Goal: Task Accomplishment & Management: Use online tool/utility

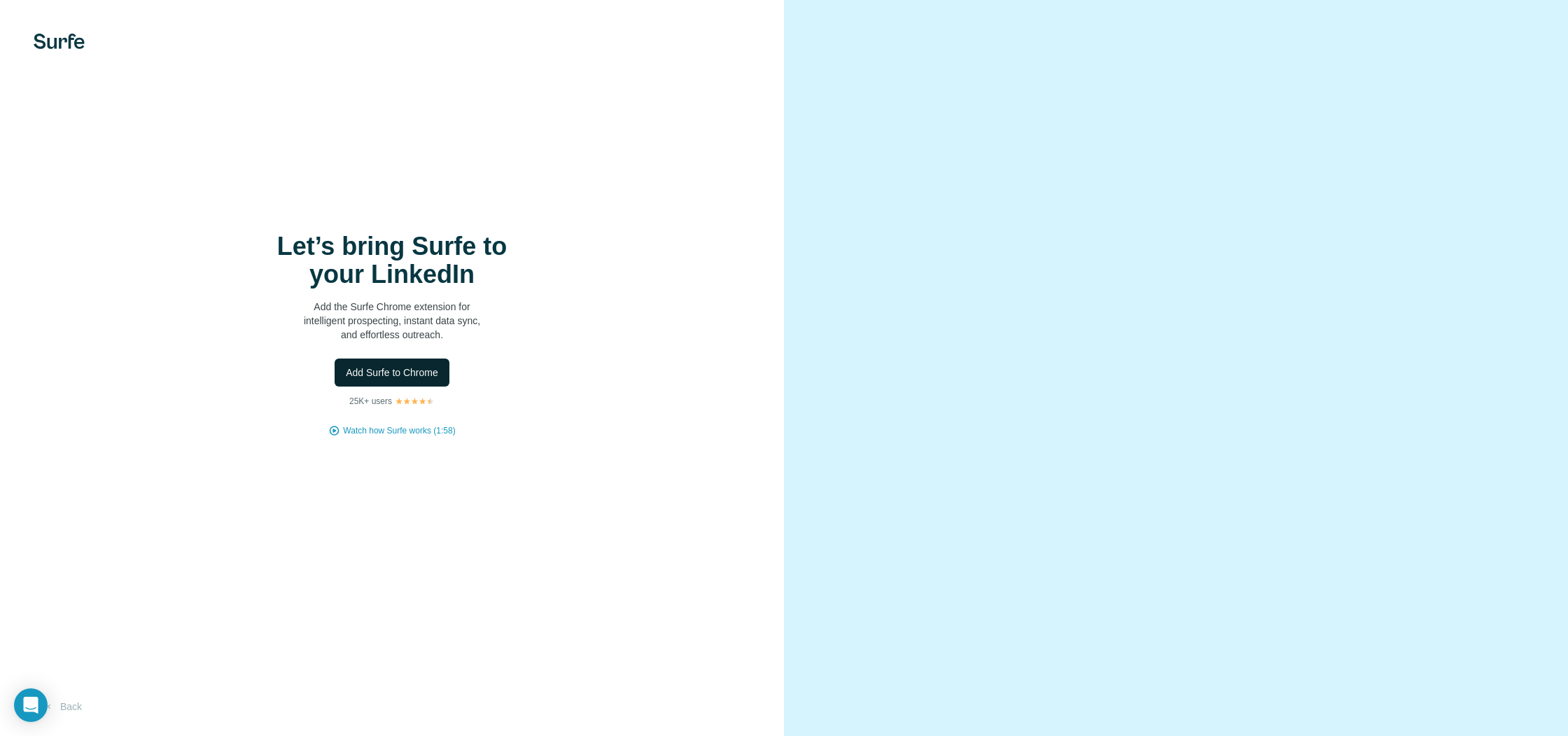
click at [413, 376] on span "Add Surfe to Chrome" at bounding box center [392, 372] width 93 height 14
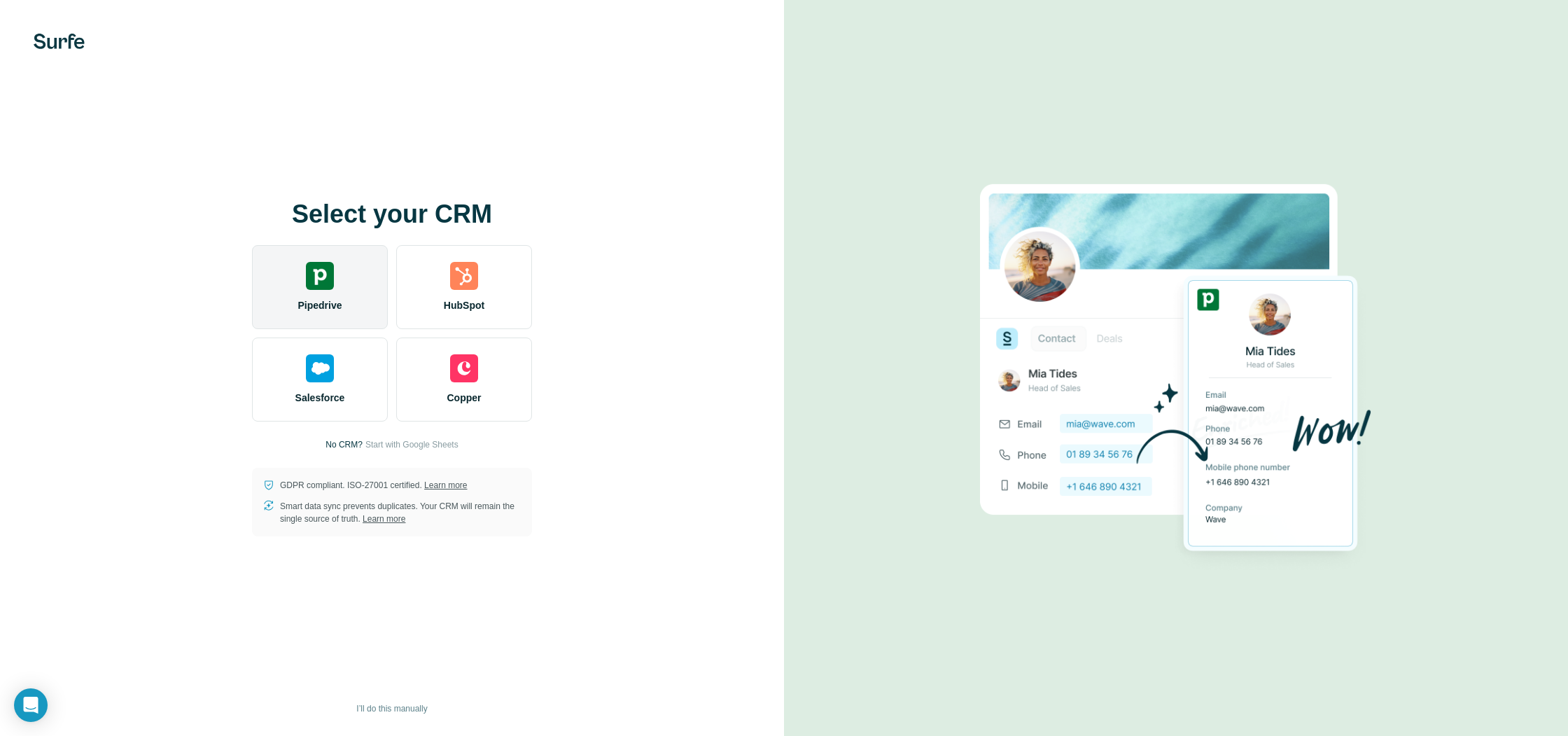
click at [312, 278] on img at bounding box center [319, 276] width 28 height 28
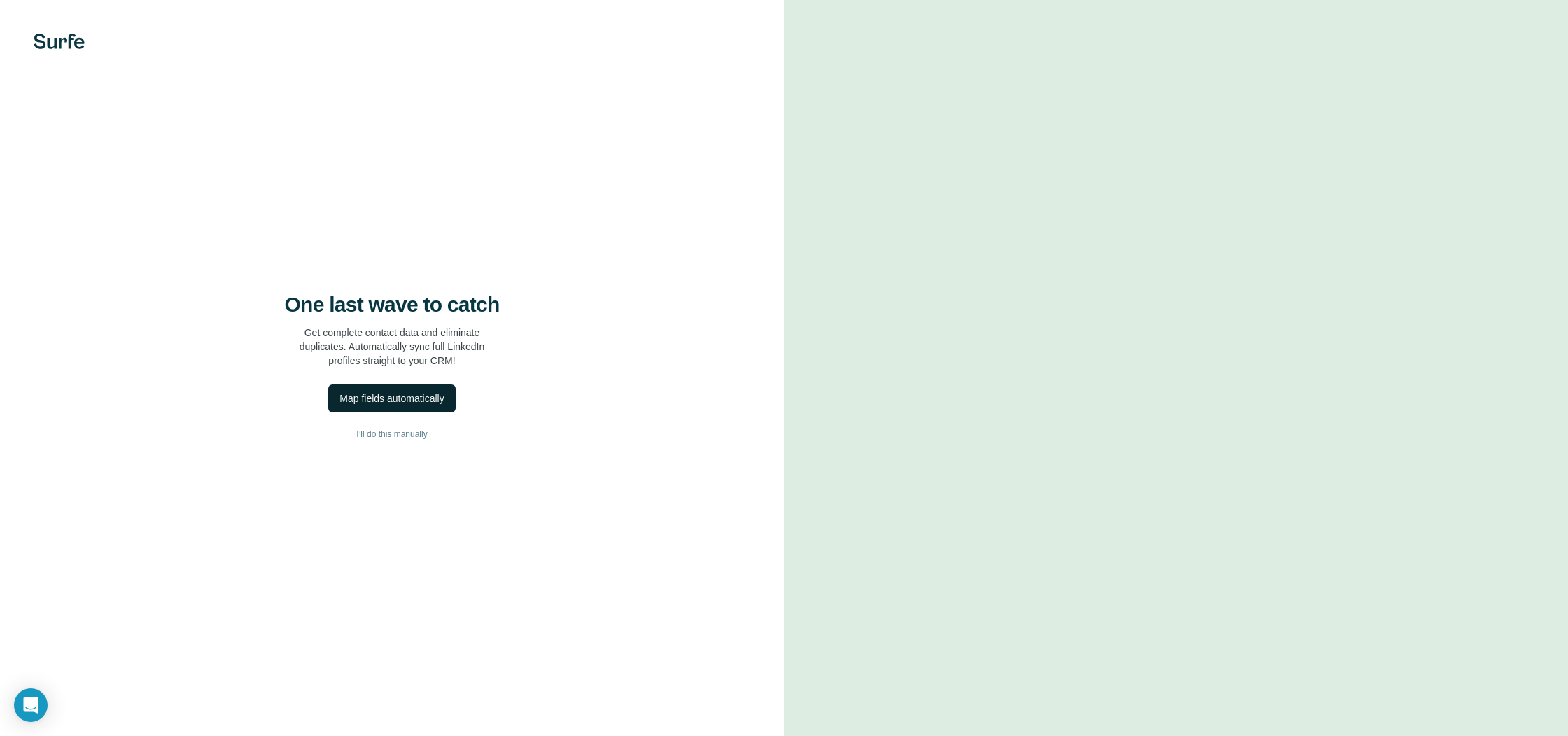
click at [367, 402] on div "Map fields automatically" at bounding box center [392, 398] width 104 height 14
